Goal: Task Accomplishment & Management: Use online tool/utility

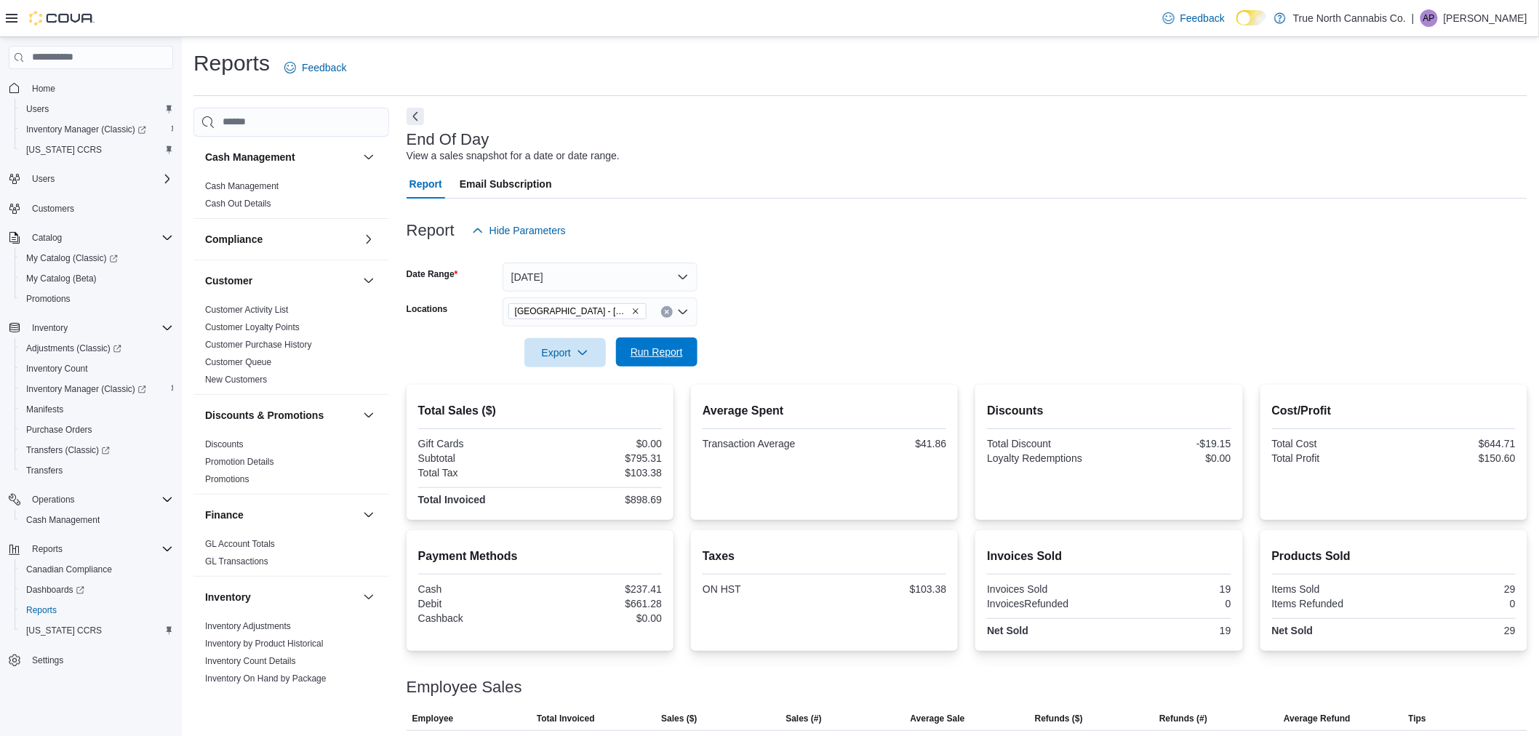
click at [669, 343] on span "Run Report" at bounding box center [657, 351] width 64 height 29
click at [649, 339] on span "Run Report" at bounding box center [657, 351] width 64 height 29
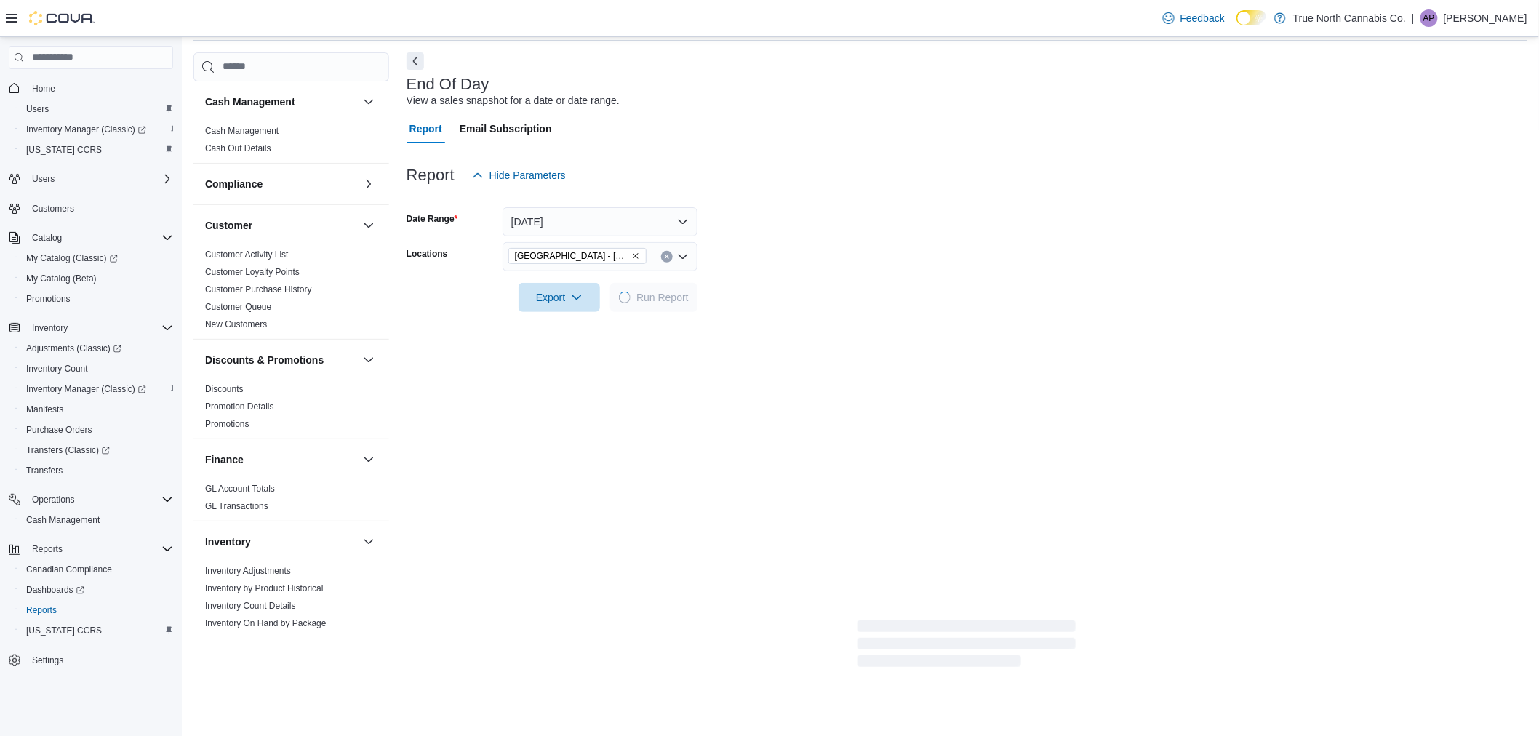
scroll to position [65, 0]
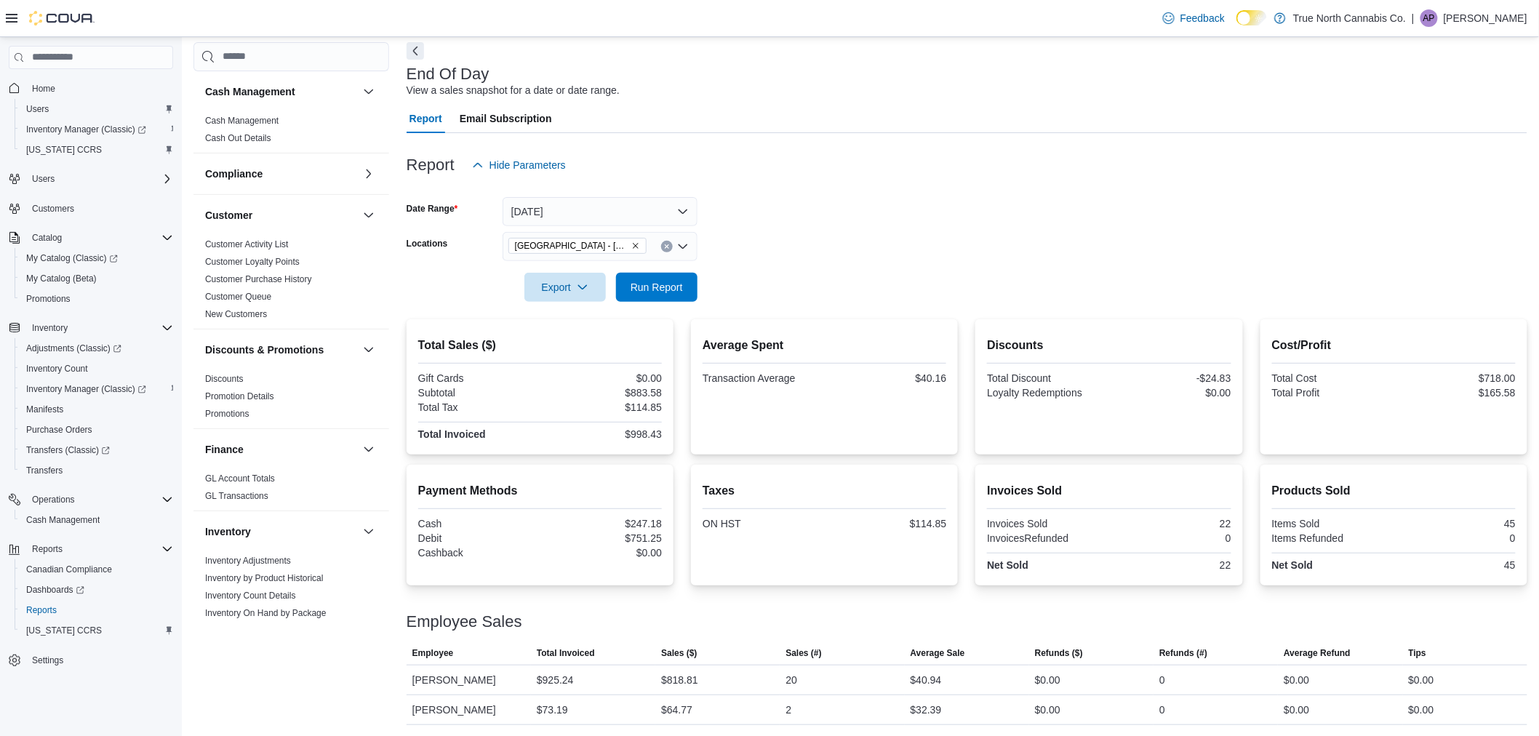
click at [1503, 26] on p "[PERSON_NAME]" at bounding box center [1486, 17] width 84 height 17
click at [1446, 151] on button "Sign Out" at bounding box center [1455, 143] width 134 height 23
